Goal: Task Accomplishment & Management: Complete application form

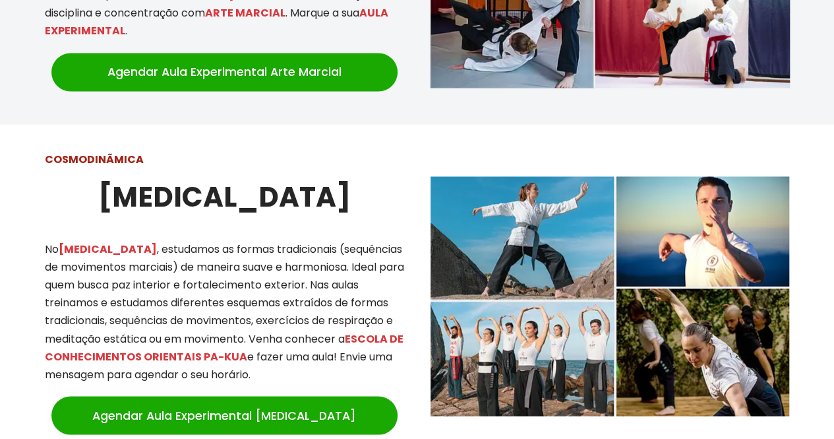
scroll to position [1045, 0]
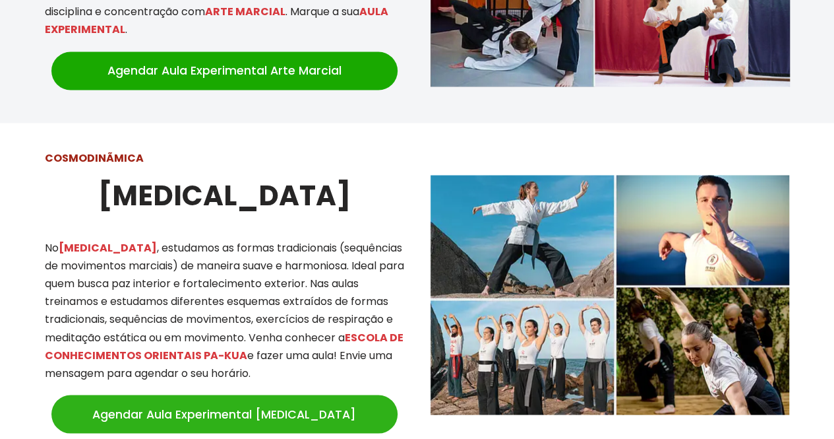
click at [224, 401] on link "Agendar Aula Experimental [MEDICAL_DATA]" at bounding box center [224, 413] width 346 height 38
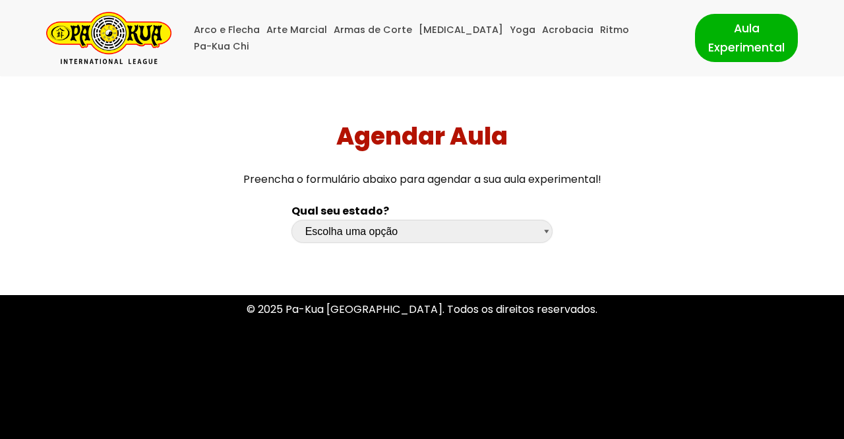
click at [546, 230] on select "Escolha uma opção Rio Grande do Sul Santa Catarina Paraná São Paulo Rio de Jane…" at bounding box center [422, 231] width 262 height 23
select select "pr"
click at [291, 220] on select "Escolha uma opção Rio Grande do Sul Santa Catarina Paraná São Paulo Rio de Jane…" at bounding box center [422, 231] width 262 height 23
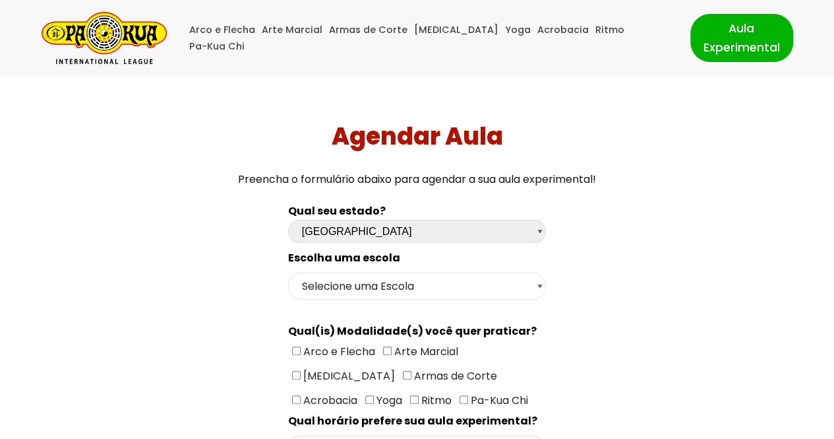
click at [535, 284] on select "Selecione uma Escola Curitiba - Escola Batel Curitiba - Escola Juvevê Fazenda […" at bounding box center [417, 285] width 258 height 27
select select "Curitiba - Escola Juvevê"
click at [288, 272] on select "Selecione uma Escola Curitiba - Escola Batel Curitiba - Escola Juvevê Fazenda […" at bounding box center [417, 285] width 258 height 27
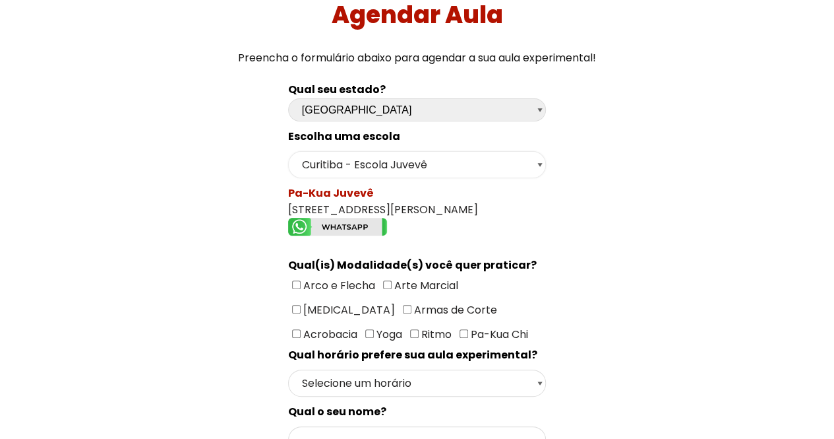
scroll to position [158, 0]
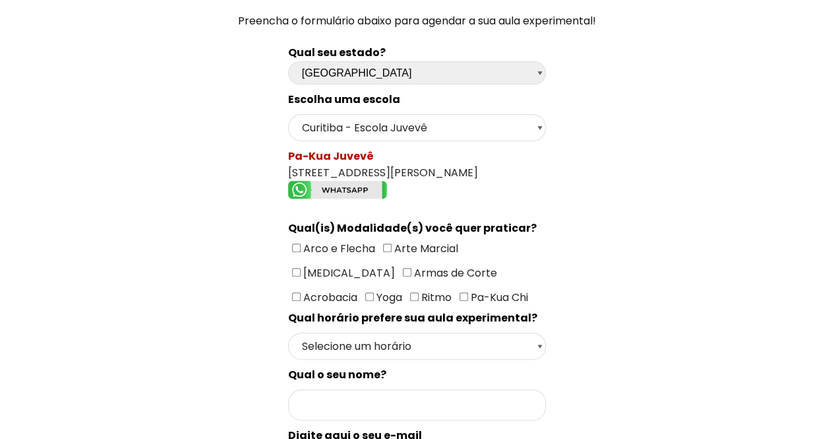
click at [301, 268] on input"] "[MEDICAL_DATA]" at bounding box center [296, 272] width 9 height 9
checkbox input"] "true"
click at [544, 332] on select "Selecione um horário Manhã Tarde Noite" at bounding box center [417, 345] width 258 height 27
select select "Manhã"
click at [288, 332] on select "Selecione um horário Manhã Tarde Noite" at bounding box center [417, 345] width 258 height 27
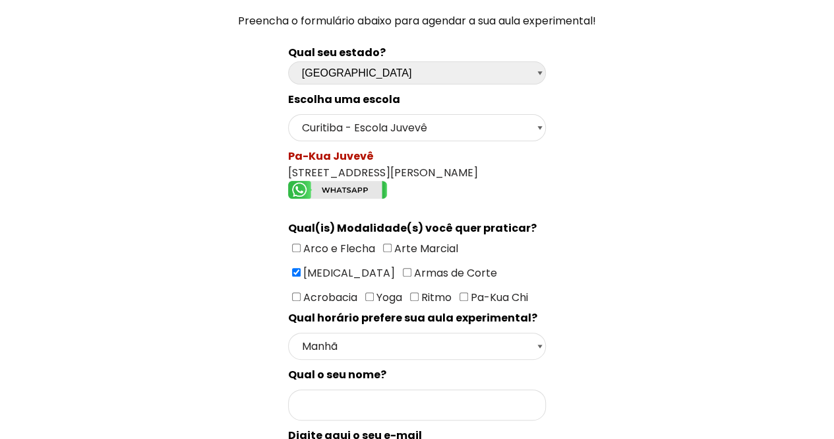
click at [426, 373] on div "Escolha uma escola Selecione uma Escola Curitiba - Escola Batel Curitiba - Esco…" at bounding box center [417, 446] width 258 height 711
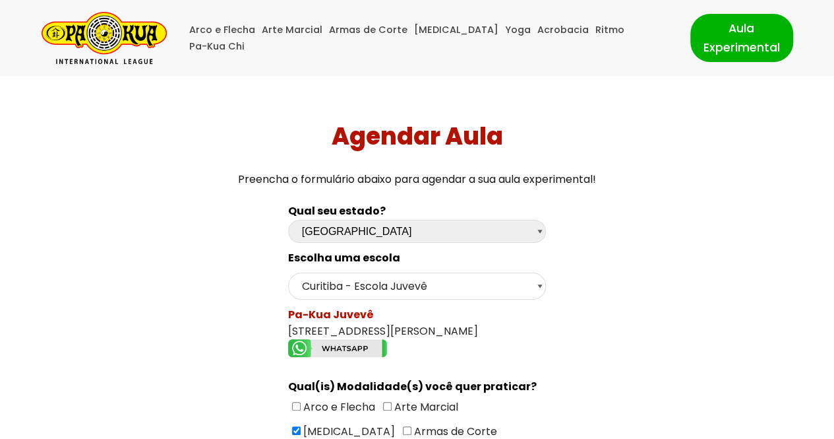
scroll to position [384, 0]
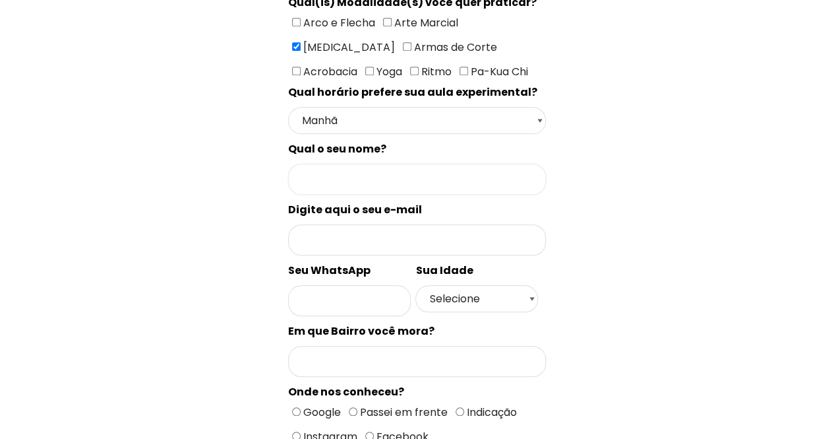
click at [416, 171] on input "Formulário de contacto" at bounding box center [417, 179] width 258 height 31
type input "SEBASTIANA BARRA NOVA"
type input "[EMAIL_ADDRESS][DOMAIN_NAME]"
type input "41998160540"
type input "Santa Cândida"
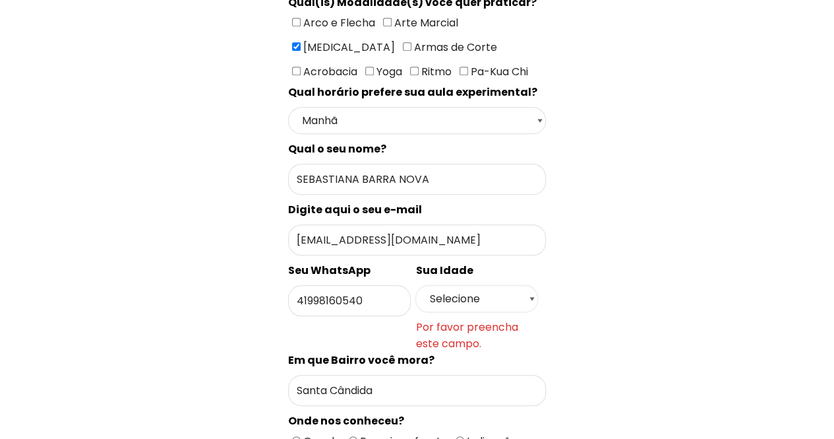
click at [533, 285] on select "Selecione 18 19 20 21 22 23 24 25 26 27 28 29 30 31 32 33 34 35 36 37 38 39 40 …" at bounding box center [476, 298] width 123 height 27
select select "50+"
click at [415, 285] on select "Selecione 18 19 20 21 22 23 24 25 26 27 28 29 30 31 32 33 34 35 36 37 38 39 40 …" at bounding box center [476, 298] width 123 height 27
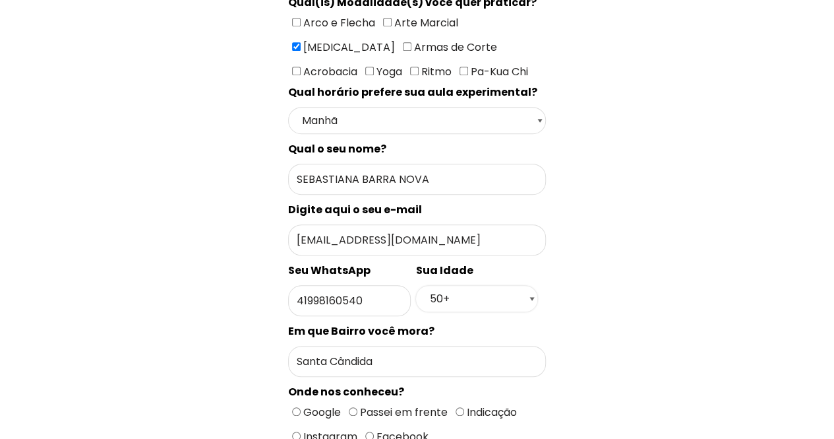
scroll to position [0, 0]
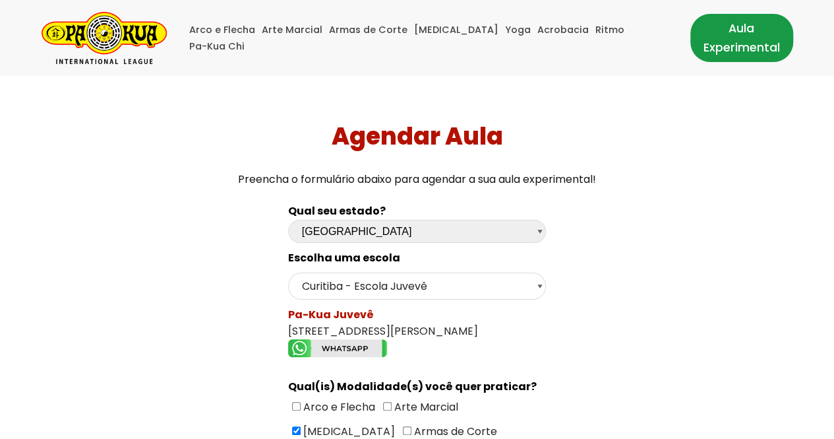
click at [739, 45] on link "Aula Experimental" at bounding box center [741, 37] width 103 height 47
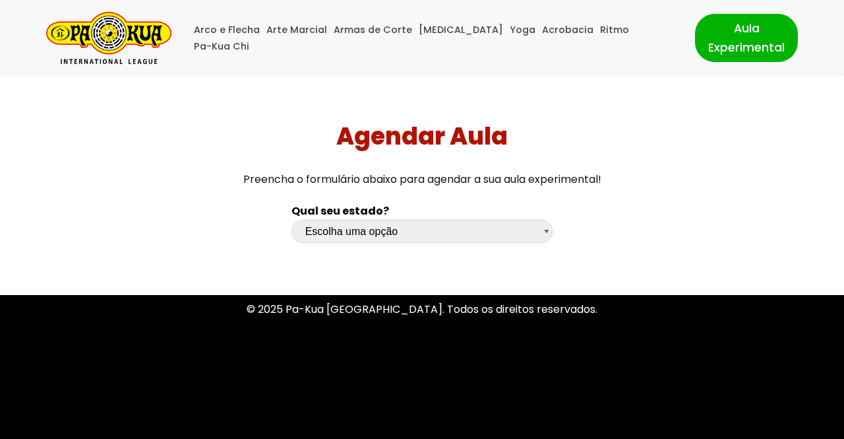
click at [543, 234] on select "Escolha uma opção Rio Grande do Sul Santa Catarina Paraná São Paulo Rio de Jane…" at bounding box center [422, 231] width 262 height 23
select select "pr"
click at [291, 220] on select "Escolha uma opção Rio Grande do Sul Santa Catarina Paraná São Paulo Rio de Jane…" at bounding box center [422, 231] width 262 height 23
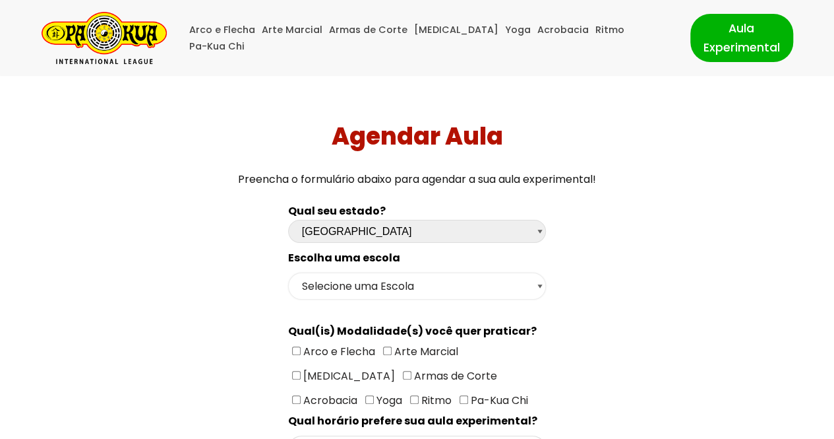
click at [537, 286] on select "Selecione uma Escola Curitiba - Escola Batel Curitiba - Escola Juvevê Fazenda R…" at bounding box center [417, 285] width 258 height 27
select select "Curitiba - Escola Juvevê"
click at [288, 272] on select "Selecione uma Escola Curitiba - Escola Batel Curitiba - Escola Juvevê Fazenda R…" at bounding box center [417, 285] width 258 height 27
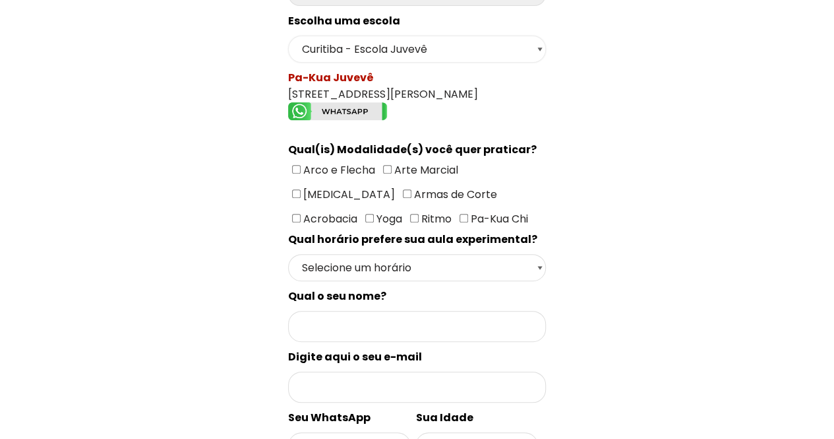
scroll to position [237, 0]
click at [301, 189] on input"] "[MEDICAL_DATA]" at bounding box center [296, 193] width 9 height 9
checkbox input"] "true"
click at [539, 258] on select "Selecione um horário Manhã Tarde Noite" at bounding box center [417, 266] width 258 height 27
select select "Manhã"
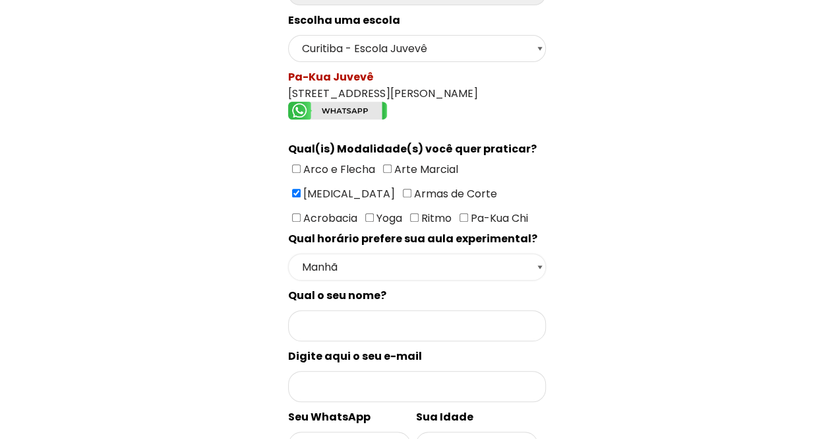
click at [288, 253] on select "Selecione um horário Manhã Tarde Noite" at bounding box center [417, 266] width 258 height 27
click at [477, 317] on input "Formulário de contacto" at bounding box center [417, 325] width 258 height 31
type input "SEBASTIANA BARRA NOVA"
type input "sbarranova@gmail.com"
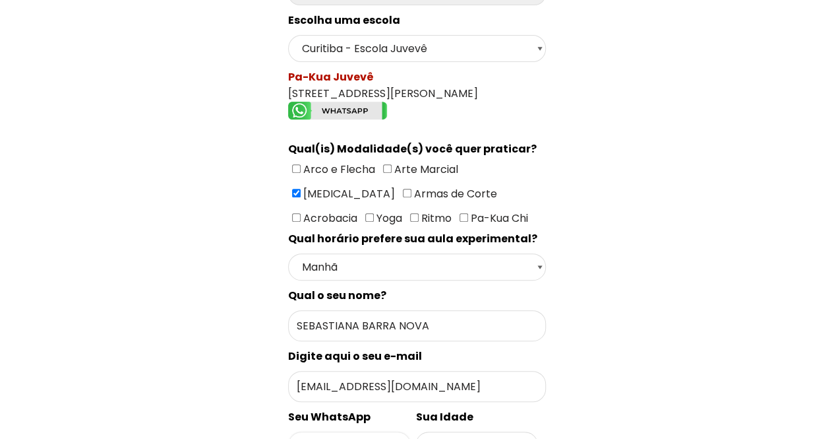
type input "41998160540"
type input "Santa Cândida"
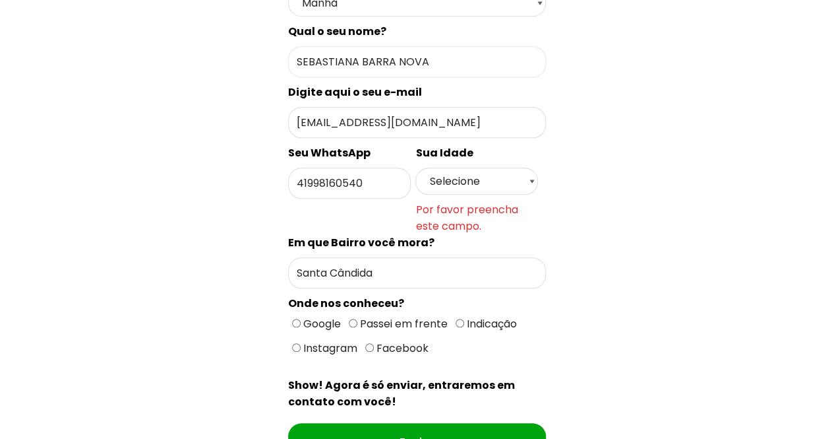
scroll to position [562, 0]
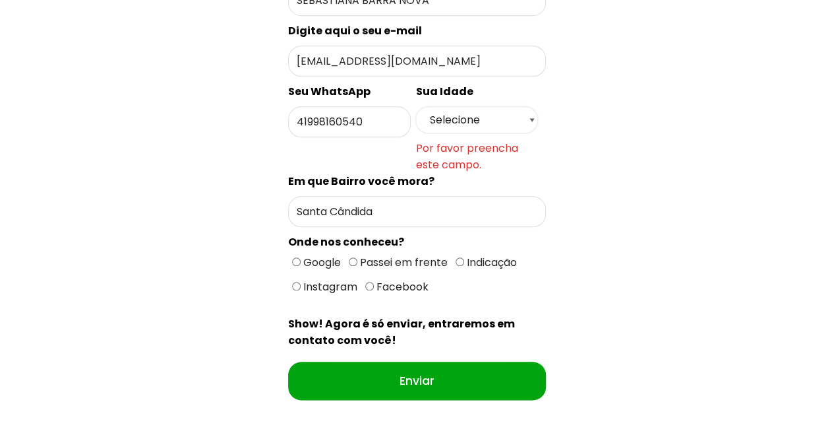
click at [529, 106] on select "Selecione 18 19 20 21 22 23 24 25 26 27 28 29 30 31 32 33 34 35 36 37 38 39 40 …" at bounding box center [476, 119] width 123 height 27
select select "50+"
click at [415, 106] on select "Selecione 18 19 20 21 22 23 24 25 26 27 28 29 30 31 32 33 34 35 36 37 38 39 40 …" at bounding box center [476, 119] width 123 height 27
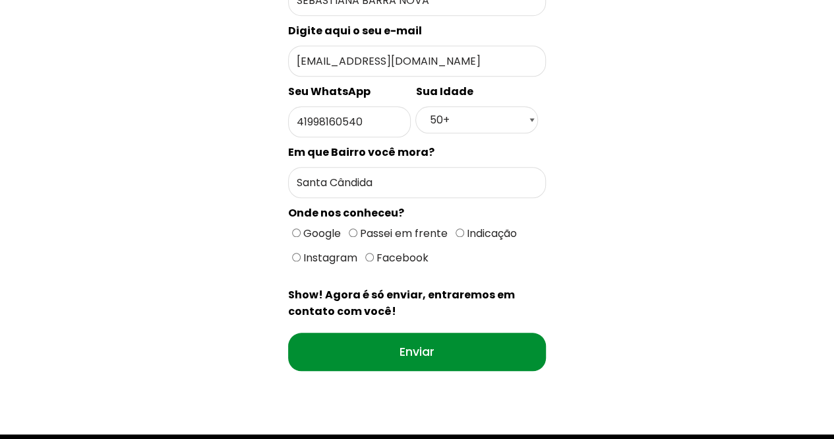
click at [410, 332] on input "Enviar" at bounding box center [417, 351] width 258 height 38
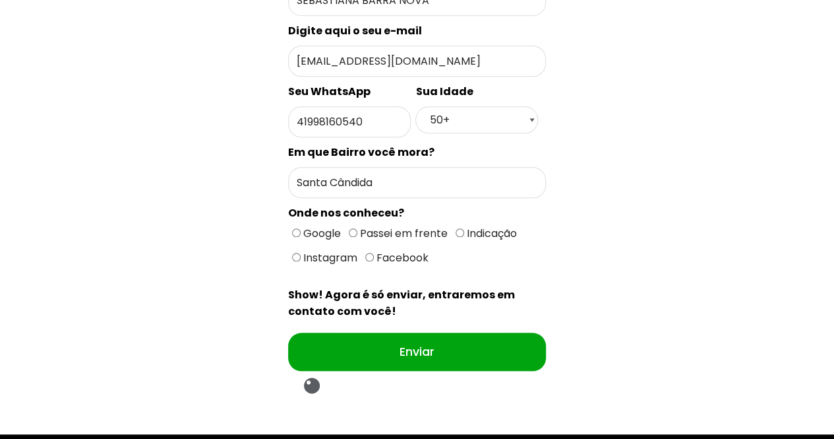
click at [456, 228] on input "Indicação" at bounding box center [460, 232] width 9 height 9
radio input "true"
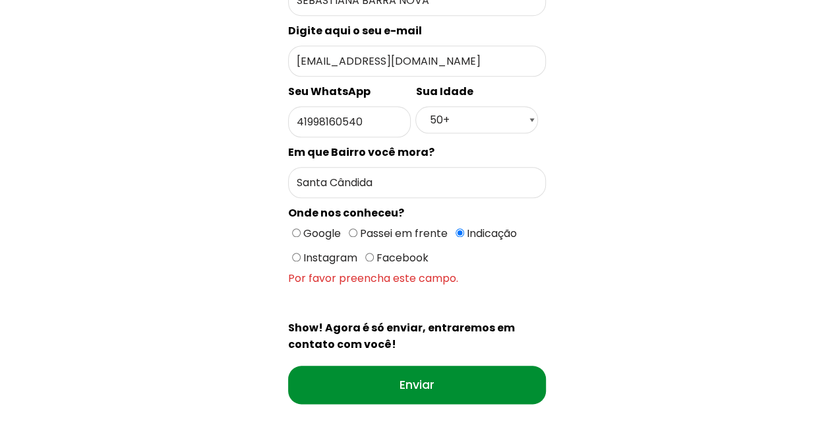
click at [408, 365] on input "Enviar" at bounding box center [417, 384] width 258 height 38
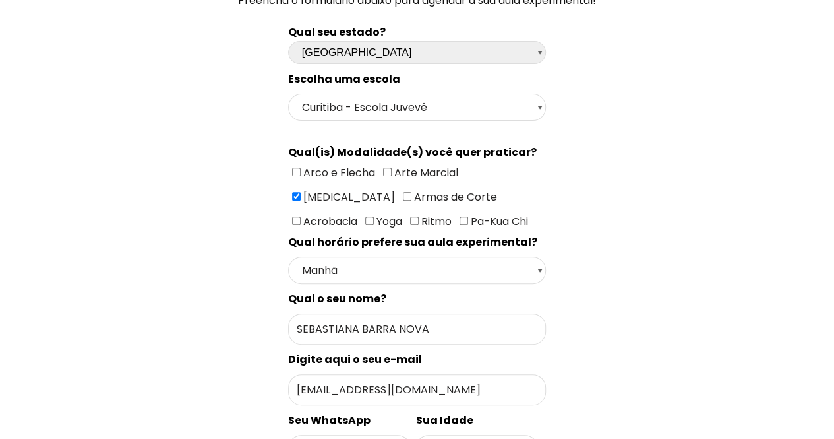
scroll to position [0, 0]
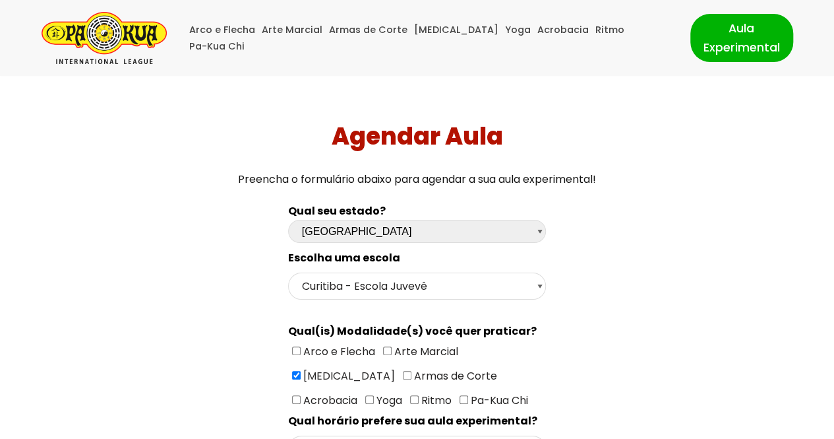
click at [100, 22] on img "Pa-Kua Brasil Uma Escola de conhecimentos orientais para toda a família. Foco, …" at bounding box center [104, 38] width 125 height 52
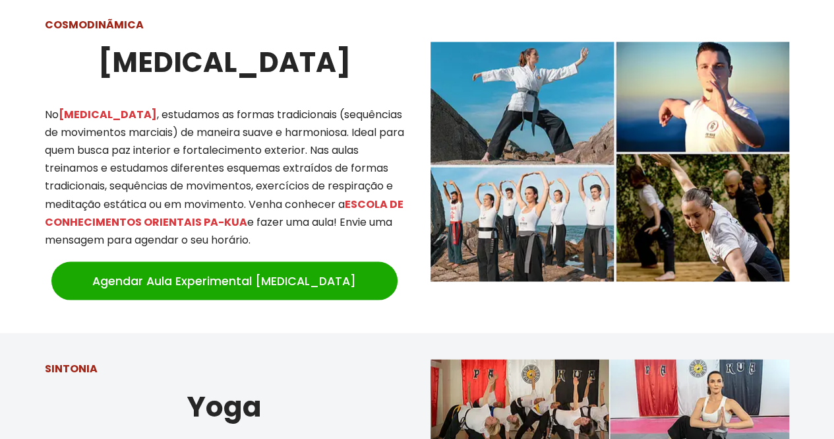
scroll to position [22, 0]
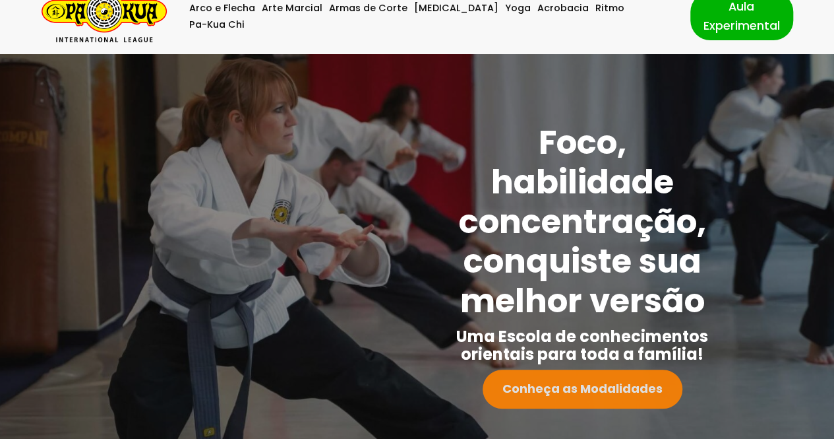
click at [586, 384] on strong "Conheça as Modalidades" at bounding box center [582, 388] width 160 height 16
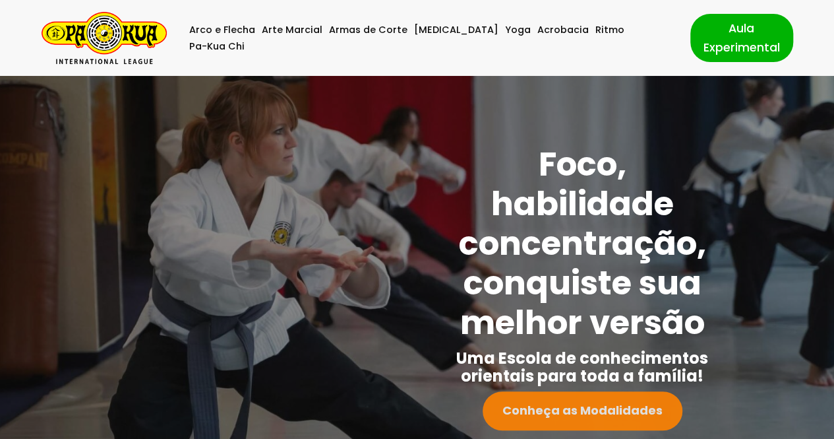
scroll to position [0, 0]
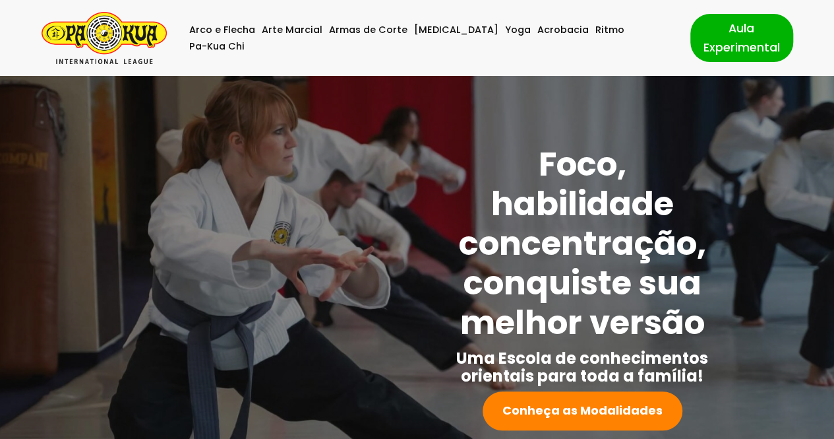
click at [117, 38] on img "Pa-Kua Brasil Uma Escola de conhecimentos orientais para toda a família. Foco, …" at bounding box center [104, 38] width 125 height 52
click at [127, 25] on img "Pa-Kua Brasil Uma Escola de conhecimentos orientais para toda a família. Foco, …" at bounding box center [104, 38] width 125 height 52
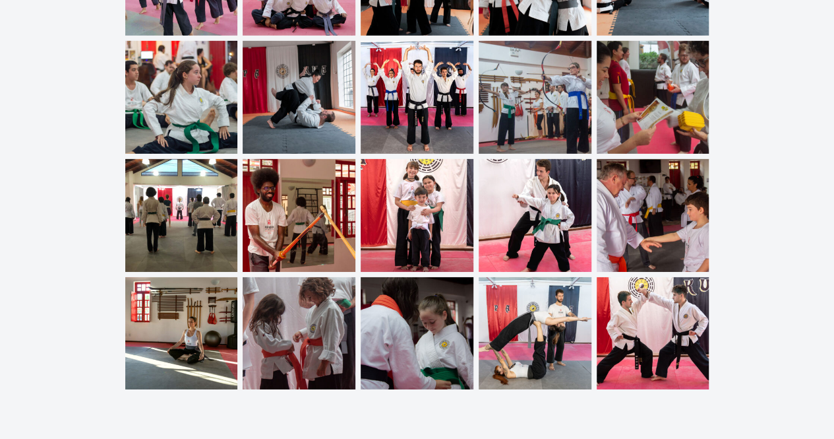
scroll to position [4161, 0]
